Goal: Check status: Check status

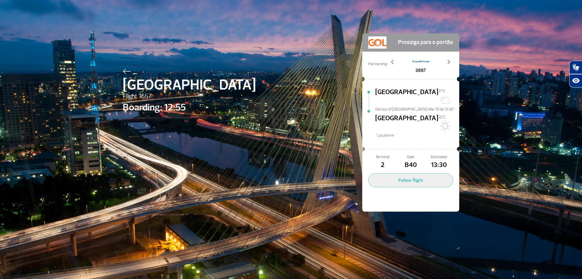
select select
click at [397, 173] on button "Follow flight" at bounding box center [410, 180] width 85 height 14
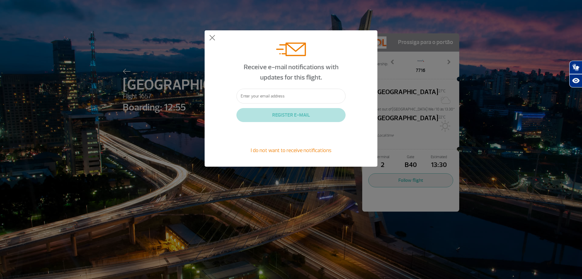
click at [306, 150] on span "I do not want to receive notifications" at bounding box center [291, 150] width 81 height 7
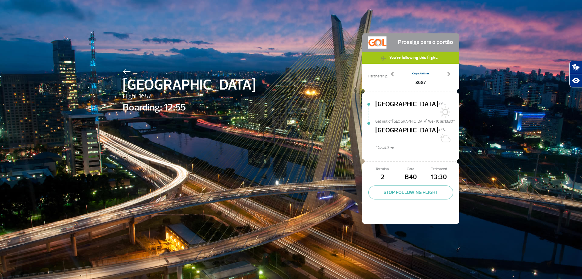
select select
click at [393, 75] on span at bounding box center [393, 74] width 6 height 6
click at [447, 75] on span at bounding box center [449, 74] width 6 height 6
